Goal: Transaction & Acquisition: Register for event/course

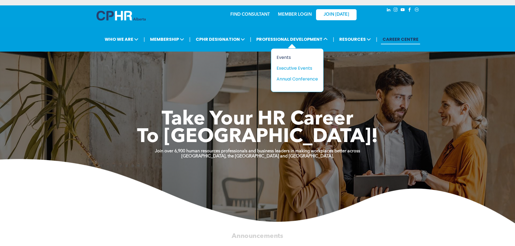
click at [285, 57] on div "Events" at bounding box center [294, 57] width 37 height 7
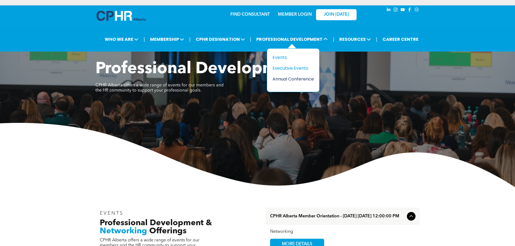
click at [287, 77] on div "Annual Conference" at bounding box center [290, 79] width 37 height 7
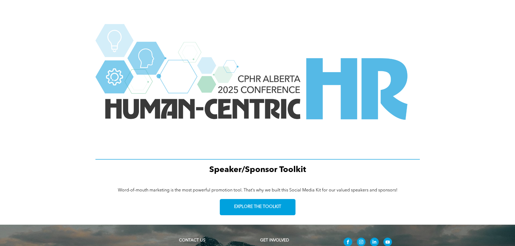
scroll to position [676, 0]
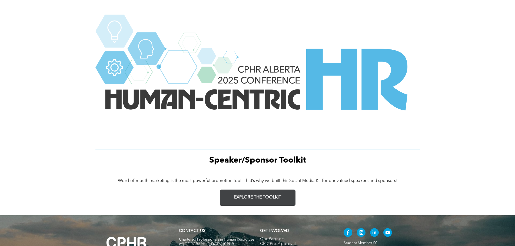
click at [252, 198] on span "EXPLORE THE TOOLKIT" at bounding box center [257, 197] width 47 height 5
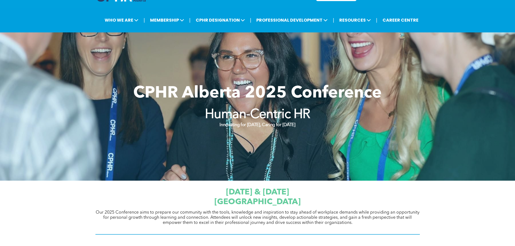
scroll to position [0, 0]
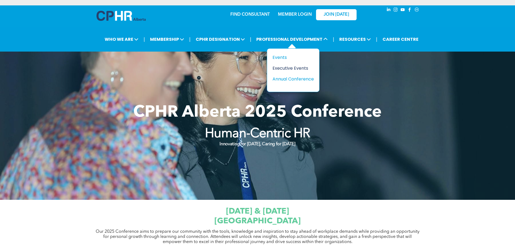
click at [288, 69] on div "Executive Events" at bounding box center [290, 68] width 37 height 7
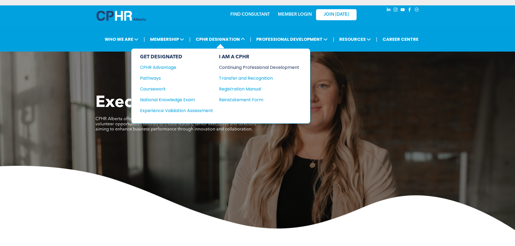
click at [235, 67] on div "Continuing Professional Development" at bounding box center [255, 67] width 72 height 7
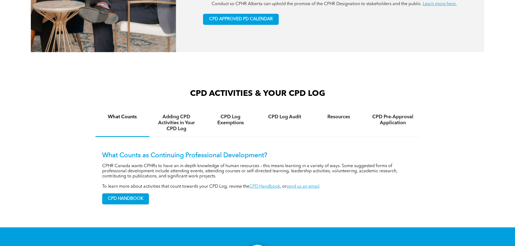
scroll to position [351, 0]
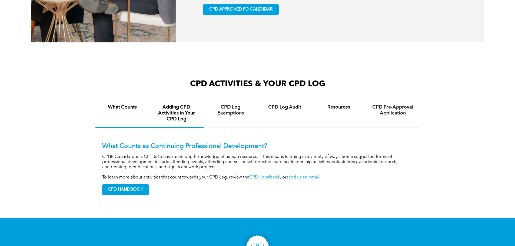
click at [172, 119] on h4 "Adding CPD Activities in Your CPD Log" at bounding box center [176, 113] width 44 height 18
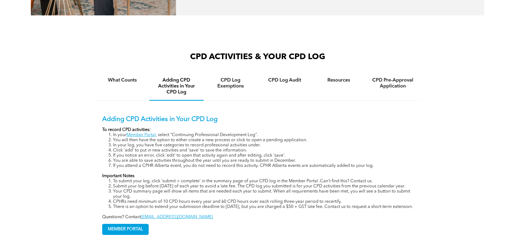
scroll to position [405, 0]
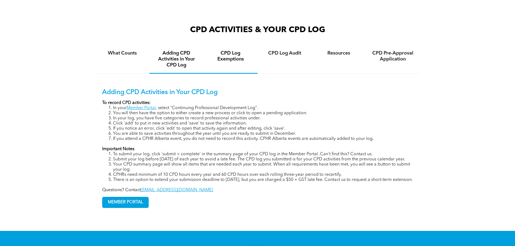
click at [229, 62] on h4 "CPD Log Exemptions" at bounding box center [230, 56] width 44 height 12
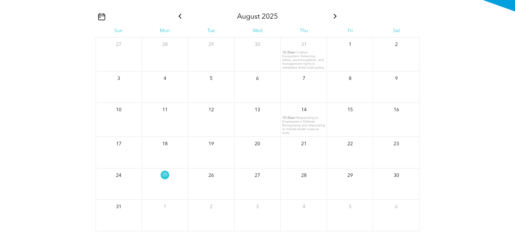
scroll to position [595, 0]
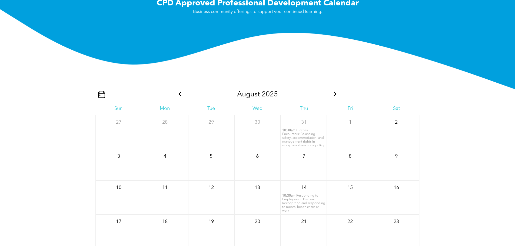
click at [335, 96] on icon at bounding box center [335, 94] width 7 height 5
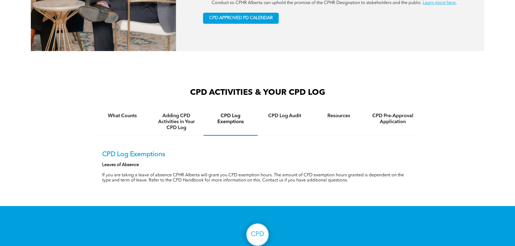
scroll to position [270, 0]
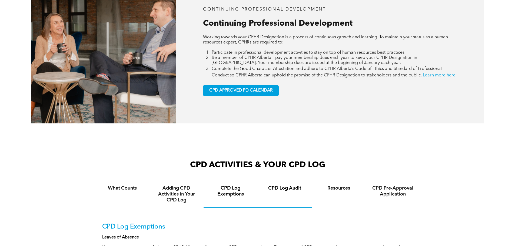
click at [283, 191] on h4 "CPD Log Audit" at bounding box center [284, 188] width 44 height 6
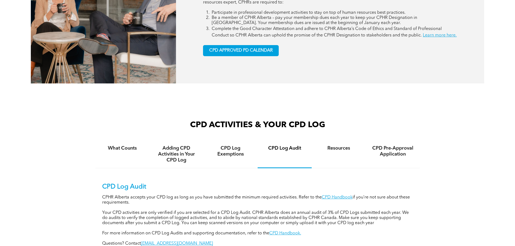
scroll to position [351, 0]
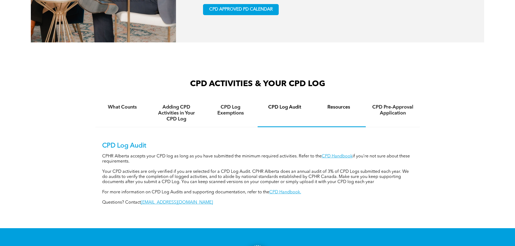
click at [340, 117] on div "Resources" at bounding box center [339, 113] width 54 height 28
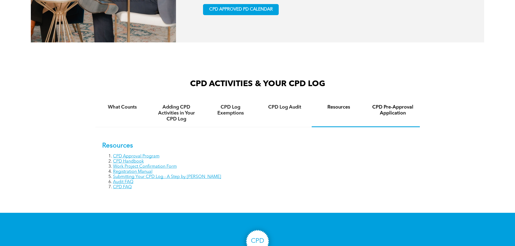
click at [405, 116] on h4 "CPD Pre-Approval Application" at bounding box center [393, 110] width 44 height 12
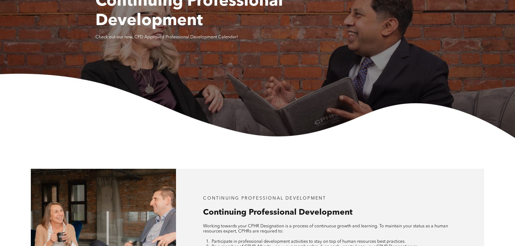
scroll to position [0, 0]
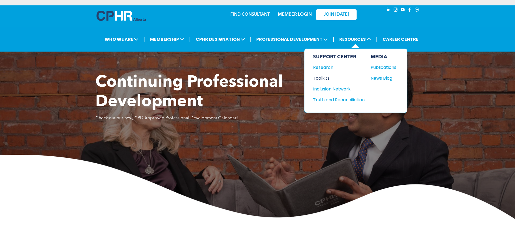
click at [323, 76] on div "Toolkits" at bounding box center [336, 78] width 46 height 7
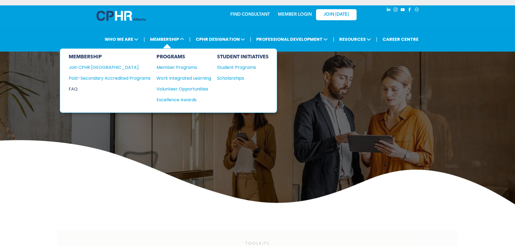
click at [72, 89] on div "FAQ" at bounding box center [106, 89] width 74 height 7
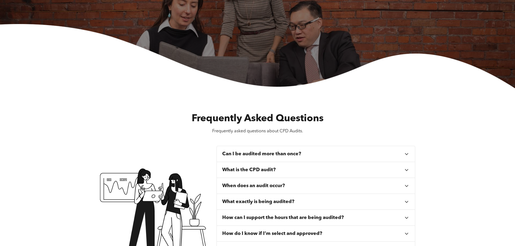
scroll to position [108, 0]
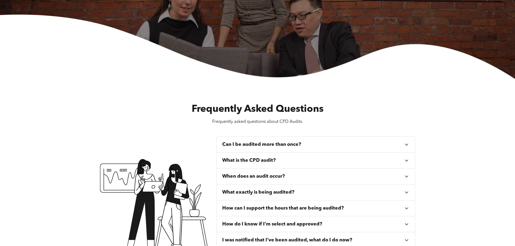
click at [406, 162] on icon at bounding box center [406, 161] width 6 height 6
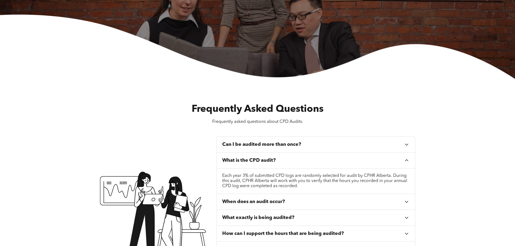
scroll to position [0, 0]
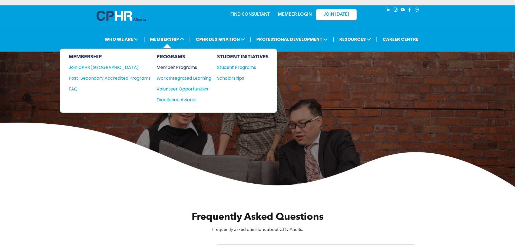
click at [175, 67] on div "Member Programs" at bounding box center [180, 67] width 49 height 7
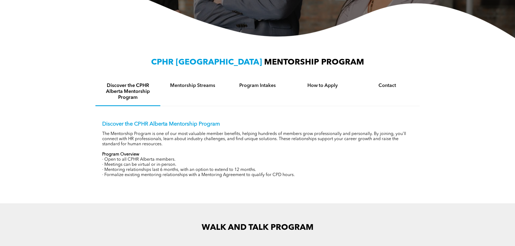
scroll to position [135, 0]
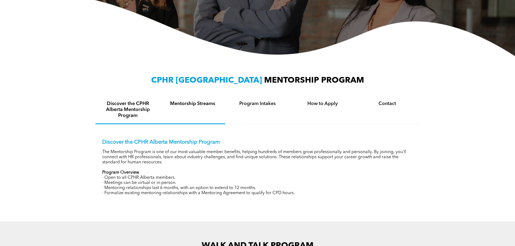
click at [198, 104] on h4 "Mentorship Streams" at bounding box center [192, 104] width 55 height 6
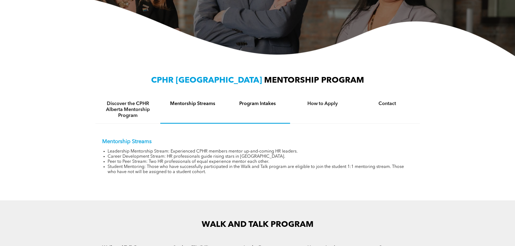
click at [262, 104] on h4 "Program Intakes" at bounding box center [257, 104] width 55 height 6
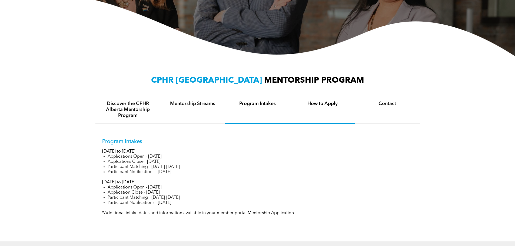
click at [325, 105] on h4 "How to Apply" at bounding box center [322, 104] width 55 height 6
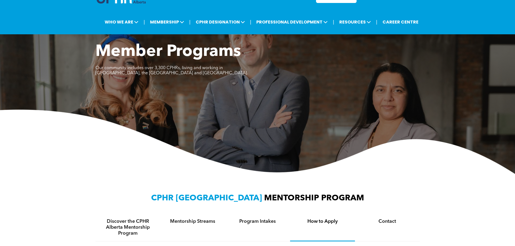
scroll to position [0, 0]
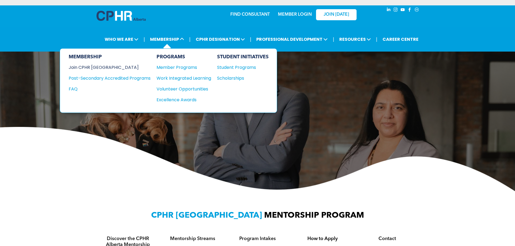
click at [105, 67] on div "Join CPHR [GEOGRAPHIC_DATA]" at bounding box center [106, 67] width 74 height 7
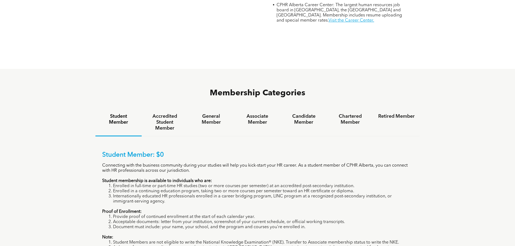
scroll to position [324, 0]
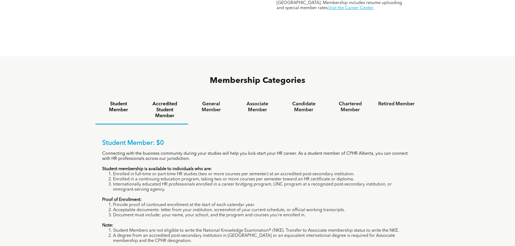
click at [168, 101] on h4 "Accredited Student Member" at bounding box center [164, 110] width 36 height 18
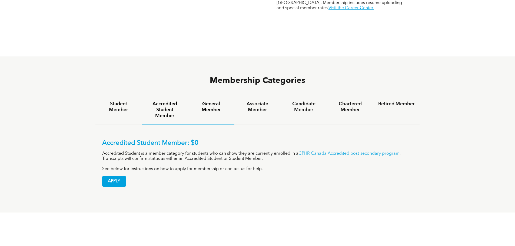
click at [209, 101] on h4 "General Member" at bounding box center [211, 107] width 36 height 12
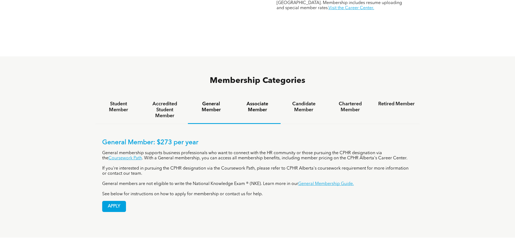
click at [256, 101] on h4 "Associate Member" at bounding box center [257, 107] width 36 height 12
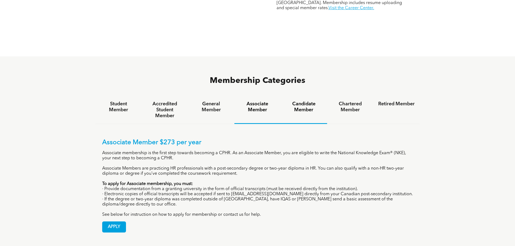
click at [304, 101] on h4 "Candidate Member" at bounding box center [303, 107] width 36 height 12
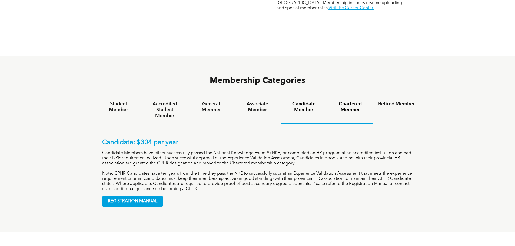
click at [357, 101] on h4 "Chartered Member" at bounding box center [350, 107] width 36 height 12
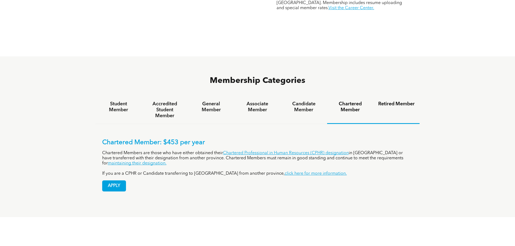
click at [391, 101] on h4 "Retired Member" at bounding box center [396, 104] width 36 height 6
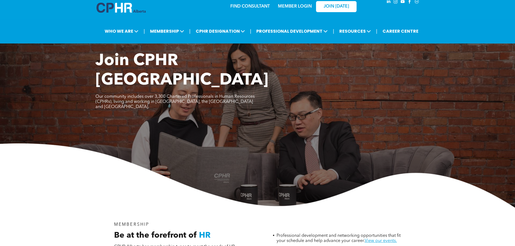
scroll to position [0, 0]
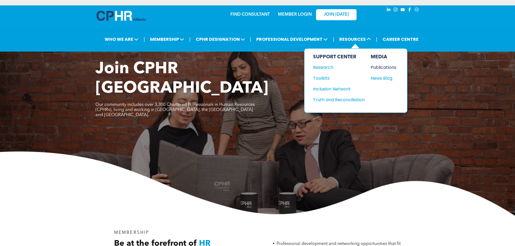
click at [382, 68] on div "Publications" at bounding box center [382, 67] width 23 height 7
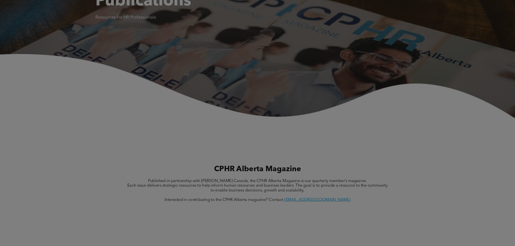
scroll to position [108, 0]
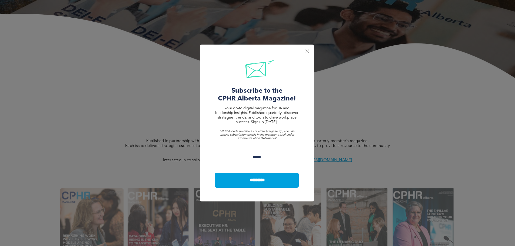
click at [308, 52] on div at bounding box center [306, 51] width 7 height 7
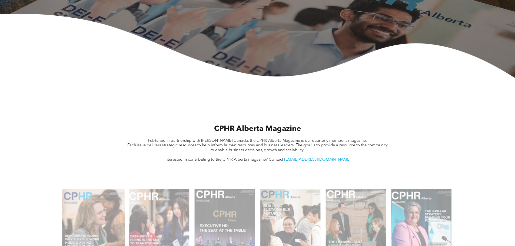
scroll to position [0, 0]
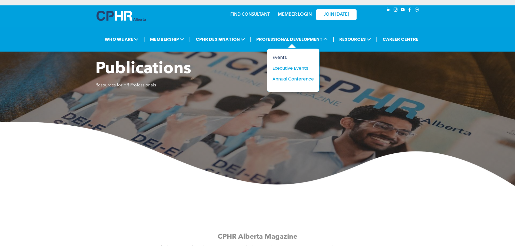
click at [283, 56] on div "Events" at bounding box center [290, 57] width 37 height 7
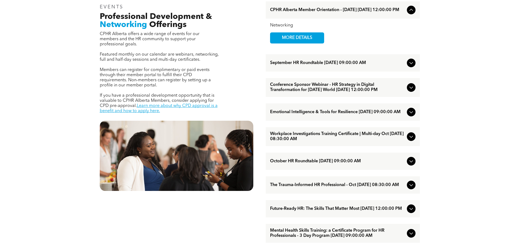
scroll to position [189, 0]
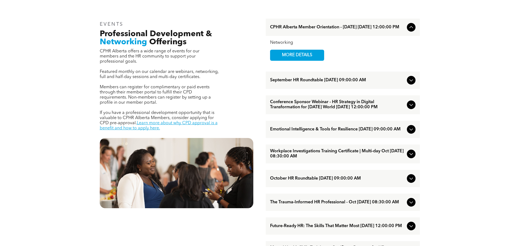
click at [335, 107] on span "Conference Sponsor Webinar - HR Strategy in Digital Transformation for [DATE] W…" at bounding box center [337, 105] width 135 height 10
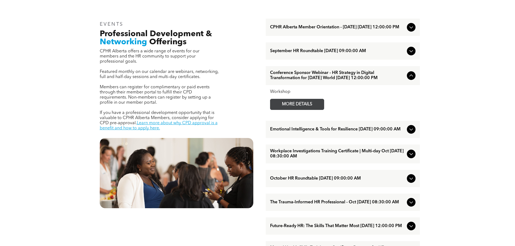
click at [303, 110] on span "MORE DETAILS" at bounding box center [297, 104] width 43 height 11
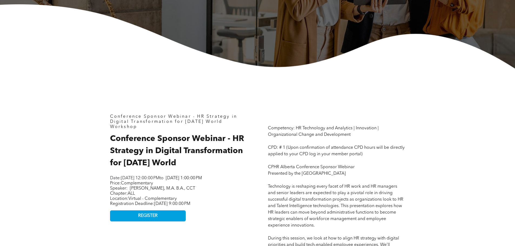
scroll to position [216, 0]
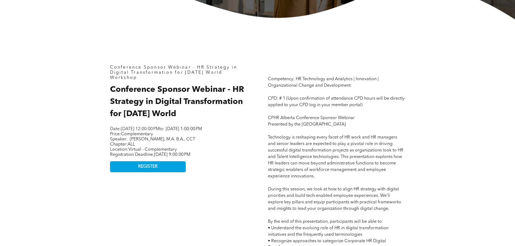
drag, startPoint x: 302, startPoint y: 124, endPoint x: 344, endPoint y: 123, distance: 41.4
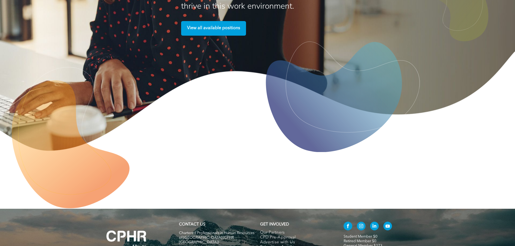
scroll to position [1405, 0]
